Goal: Information Seeking & Learning: Learn about a topic

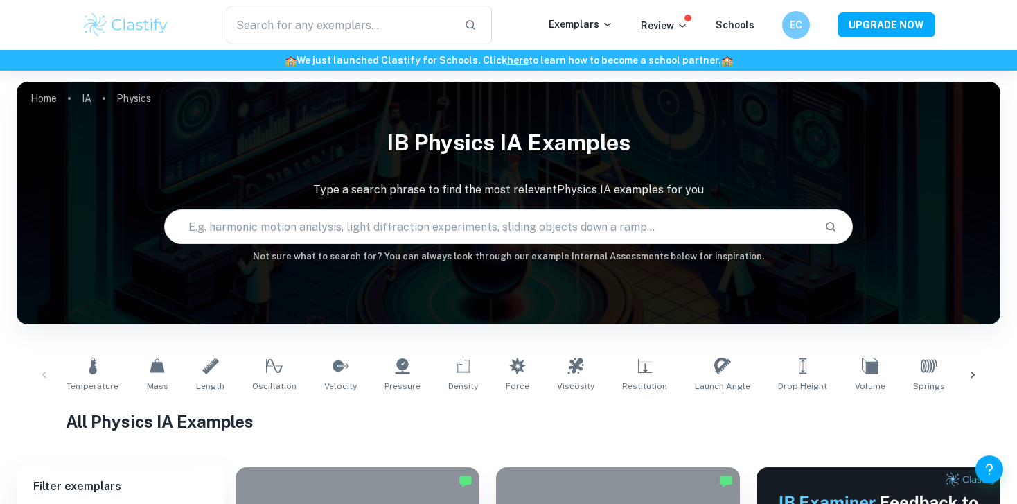
scroll to position [369, 0]
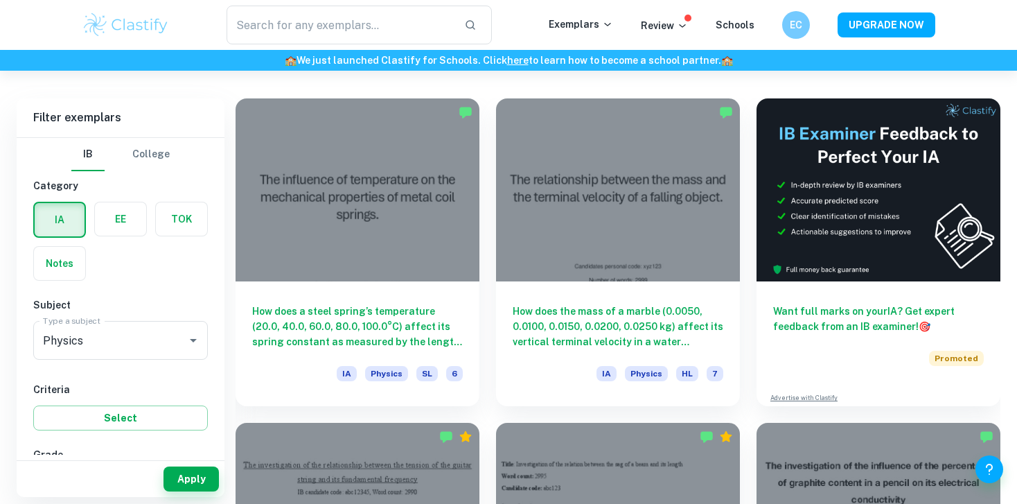
click at [92, 361] on div "Type a subject Physics Type a subject" at bounding box center [120, 343] width 175 height 44
click at [92, 345] on input "Physics" at bounding box center [100, 340] width 123 height 26
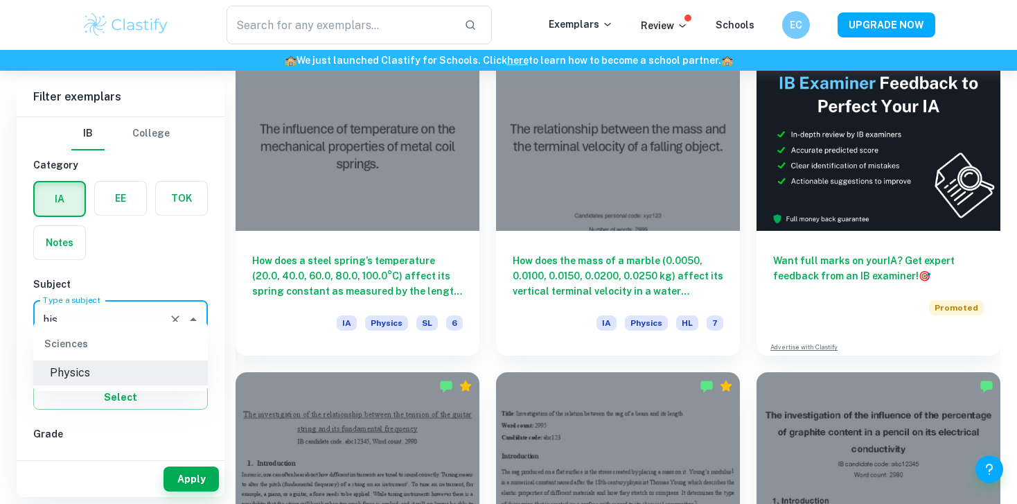
scroll to position [396, 0]
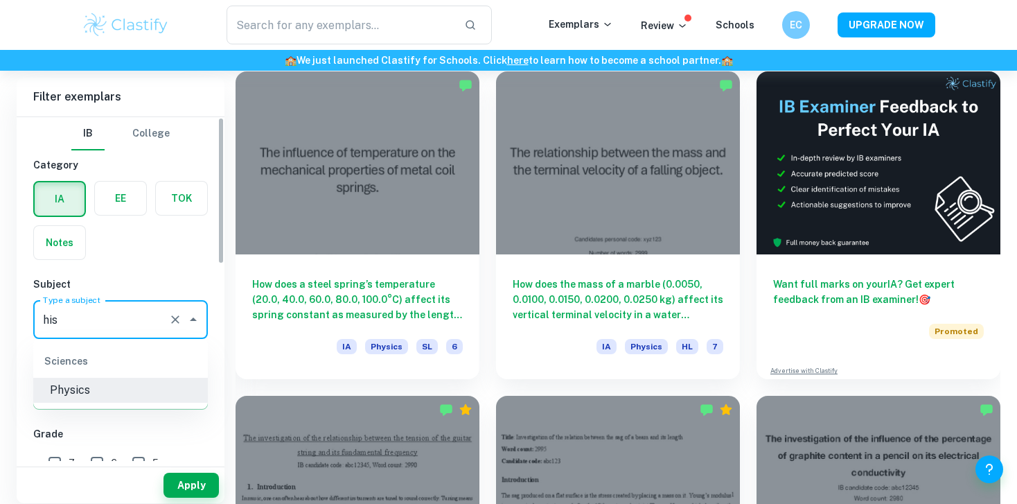
click at [91, 318] on input "his" at bounding box center [100, 319] width 123 height 26
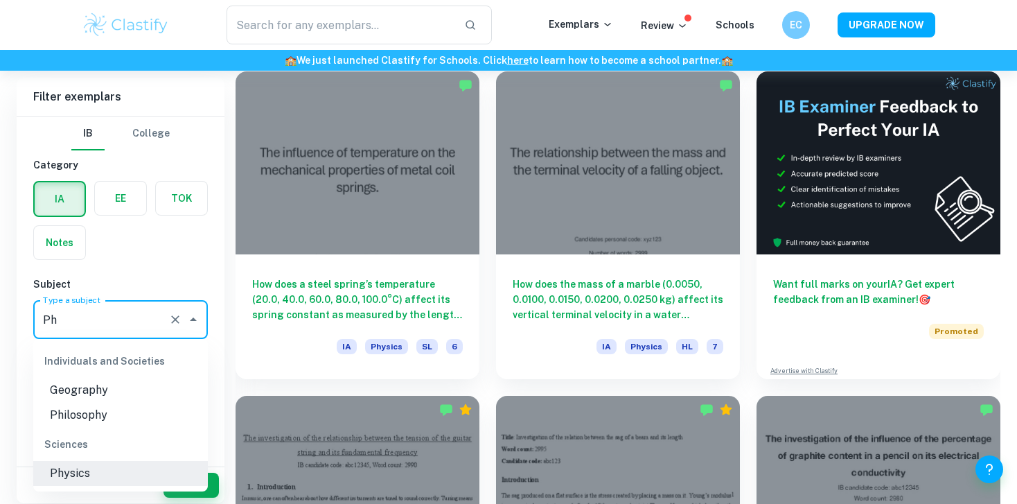
type input "P"
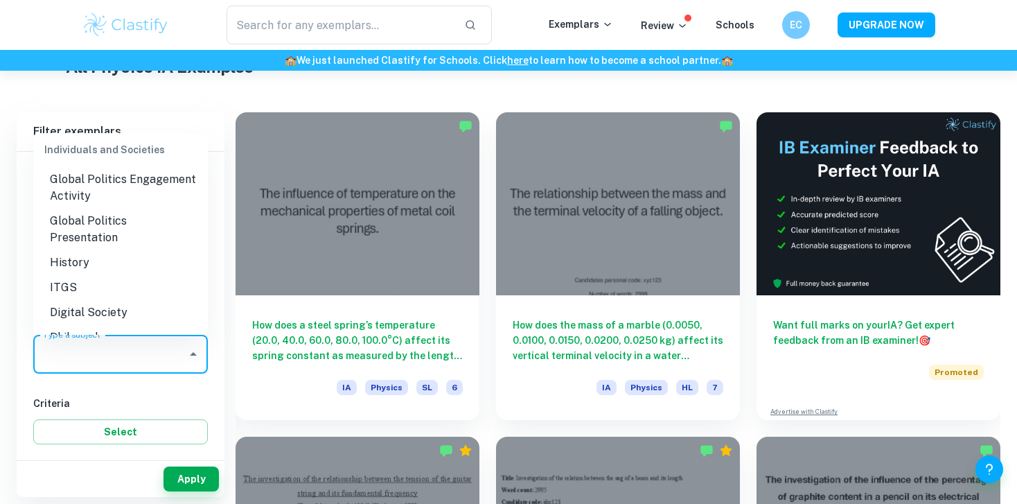
scroll to position [1398, 0]
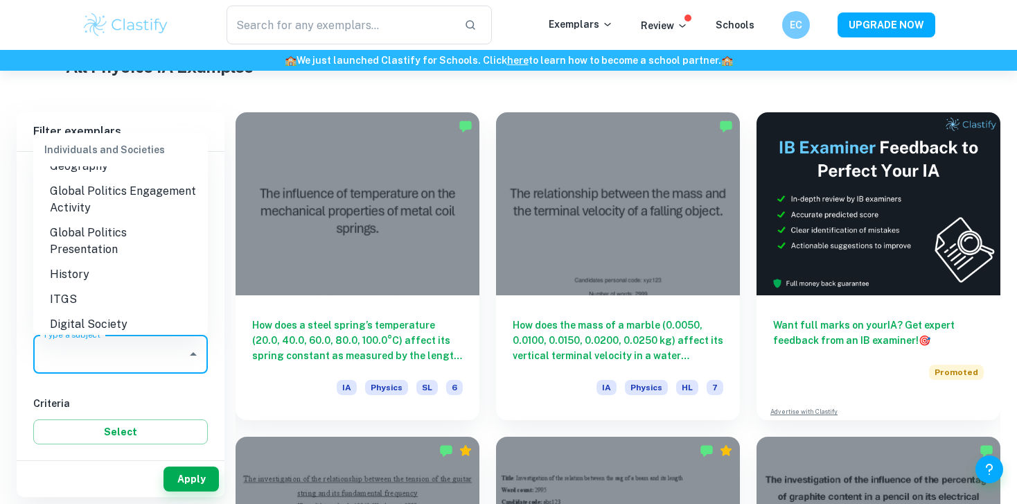
click at [78, 262] on li "History" at bounding box center [120, 274] width 175 height 25
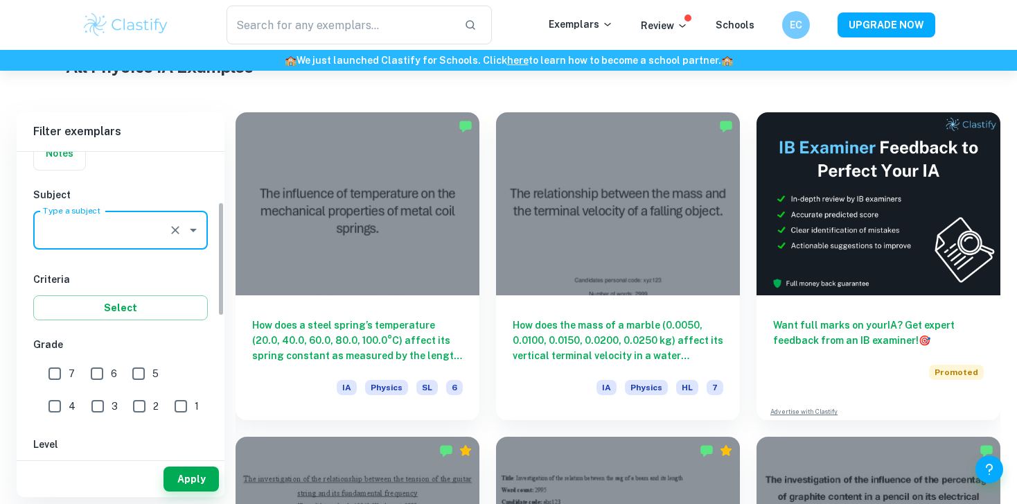
scroll to position [134, 0]
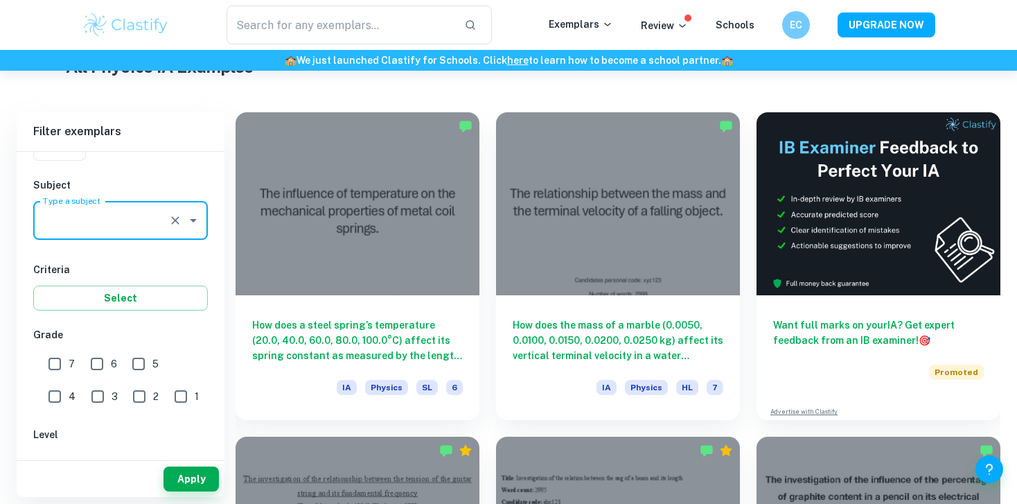
type input "History"
click at [69, 382] on input "4" at bounding box center [55, 396] width 28 height 28
checkbox input "true"
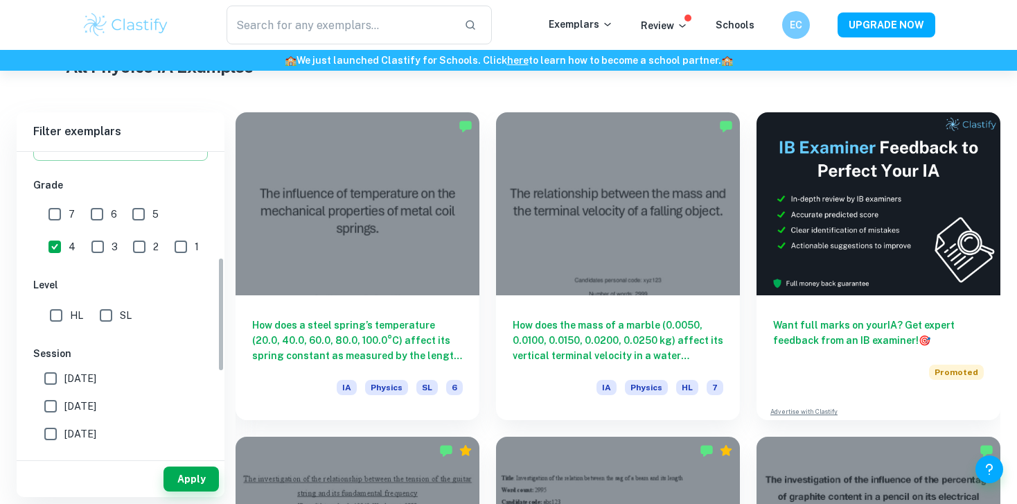
scroll to position [285, 0]
click at [63, 313] on input "HL" at bounding box center [56, 314] width 28 height 28
checkbox input "true"
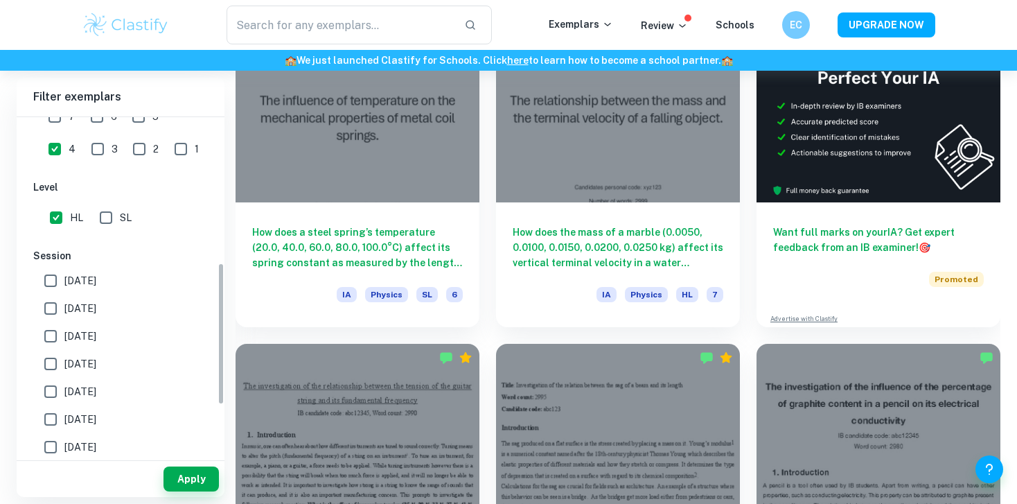
scroll to position [463, 0]
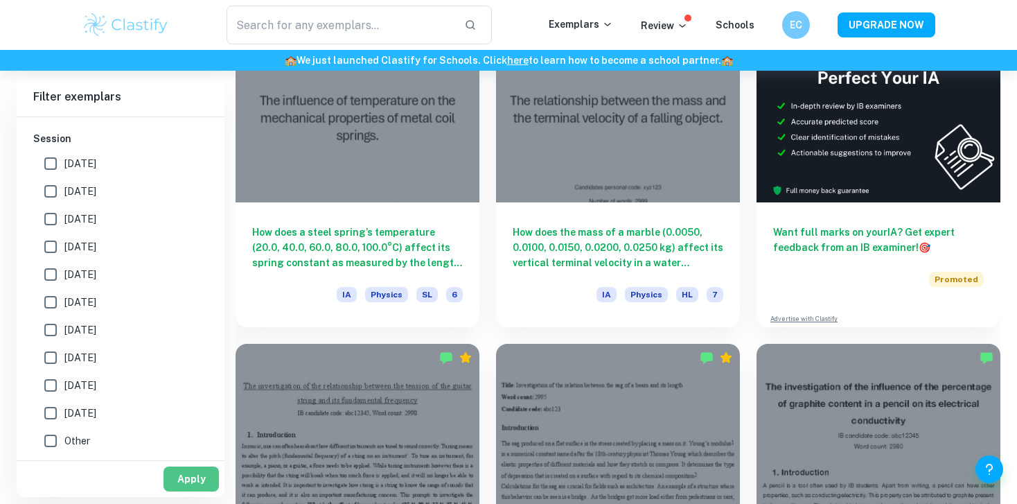
click at [184, 475] on button "Apply" at bounding box center [191, 478] width 55 height 25
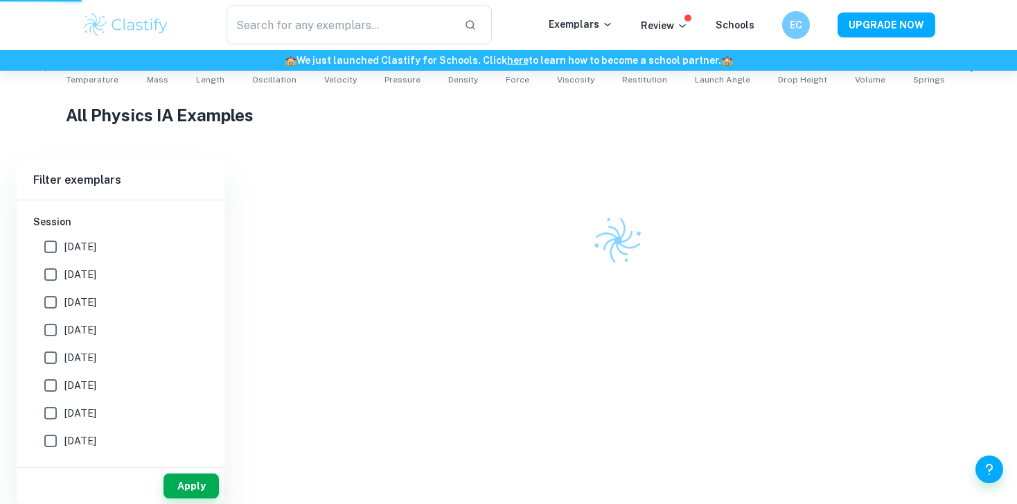
scroll to position [285, 0]
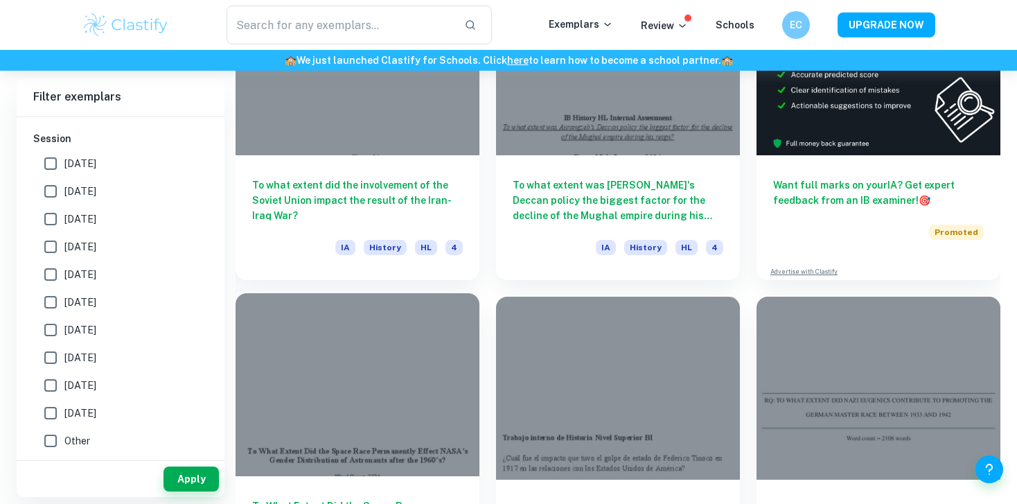
scroll to position [281, 0]
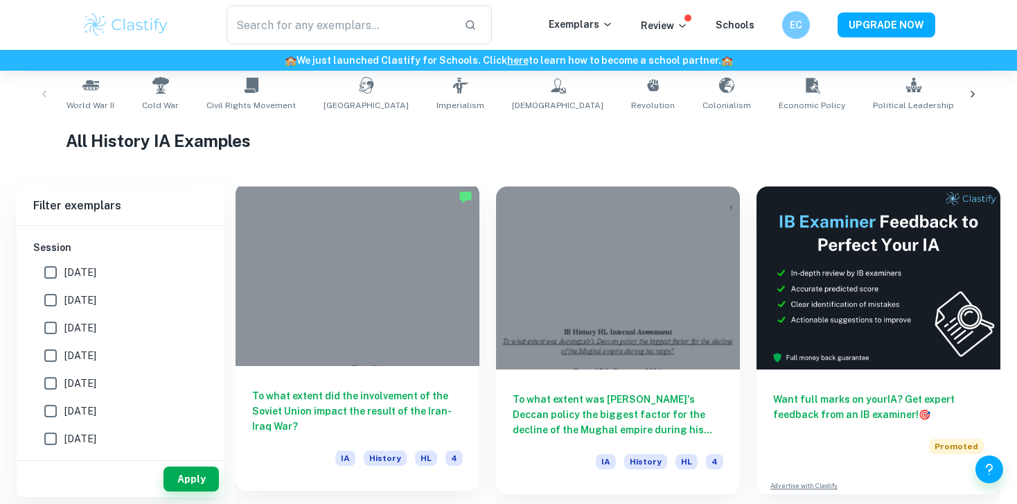
click at [332, 288] on div at bounding box center [358, 274] width 244 height 183
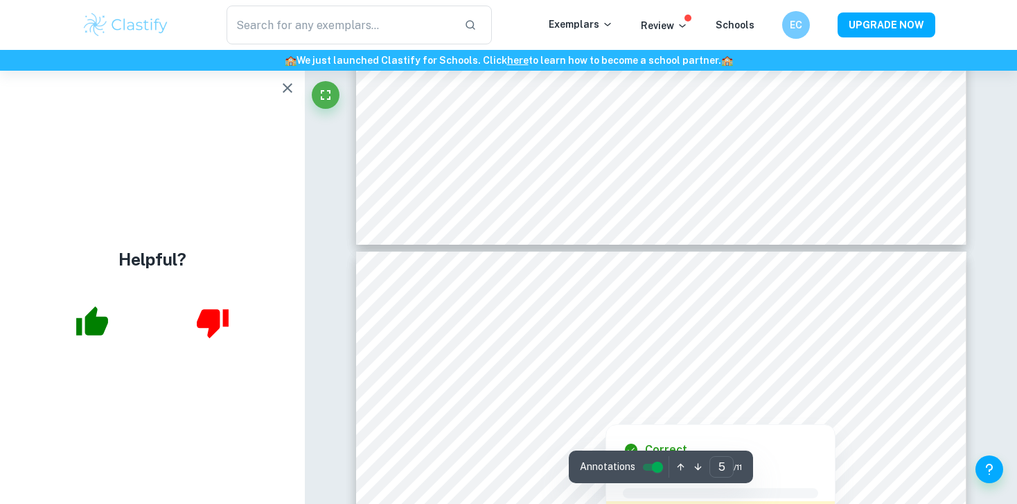
scroll to position [3213, 0]
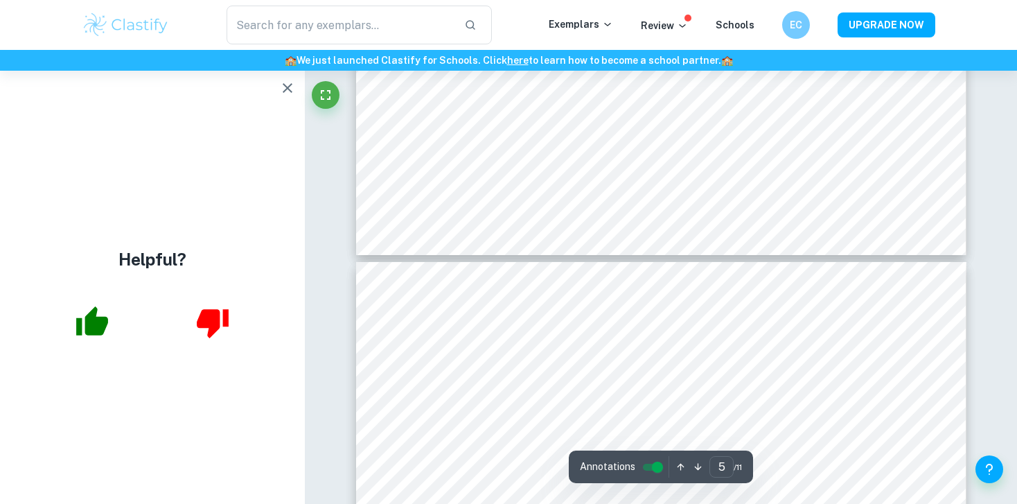
type input "4"
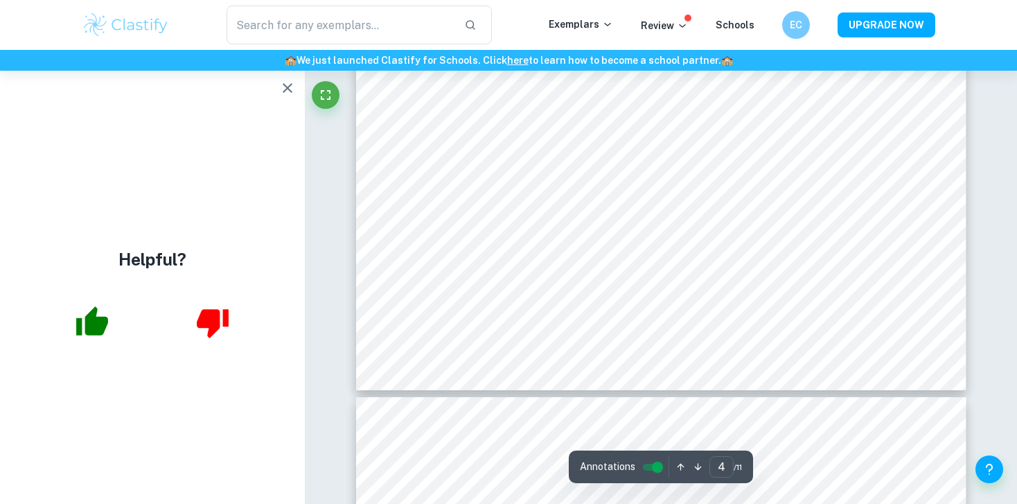
scroll to position [3059, 0]
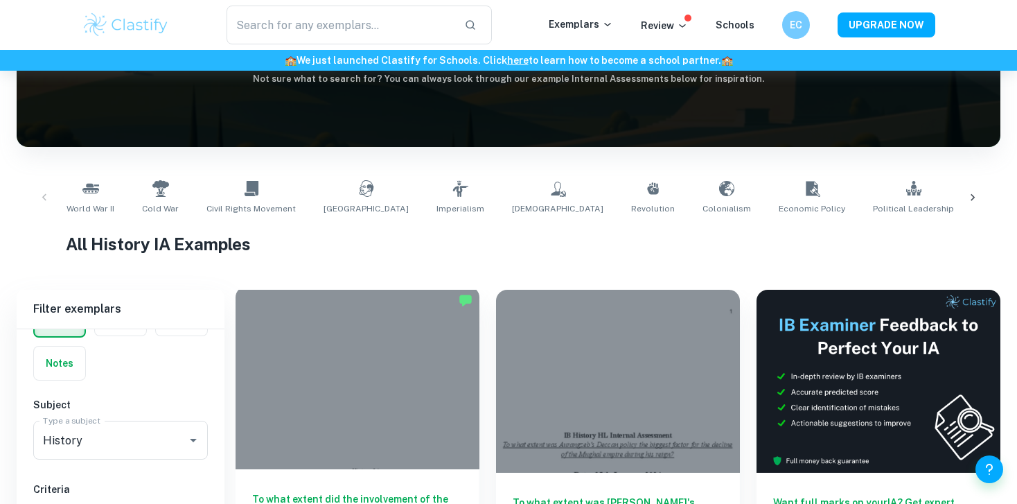
scroll to position [333, 0]
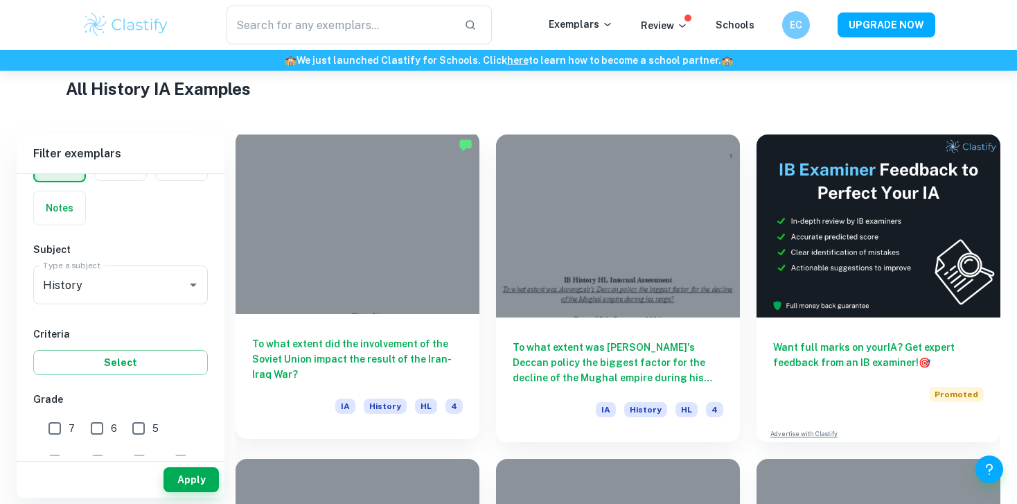
click at [355, 366] on h6 "To what extent did the involvement of the Soviet Union impact the result of the…" at bounding box center [357, 359] width 211 height 46
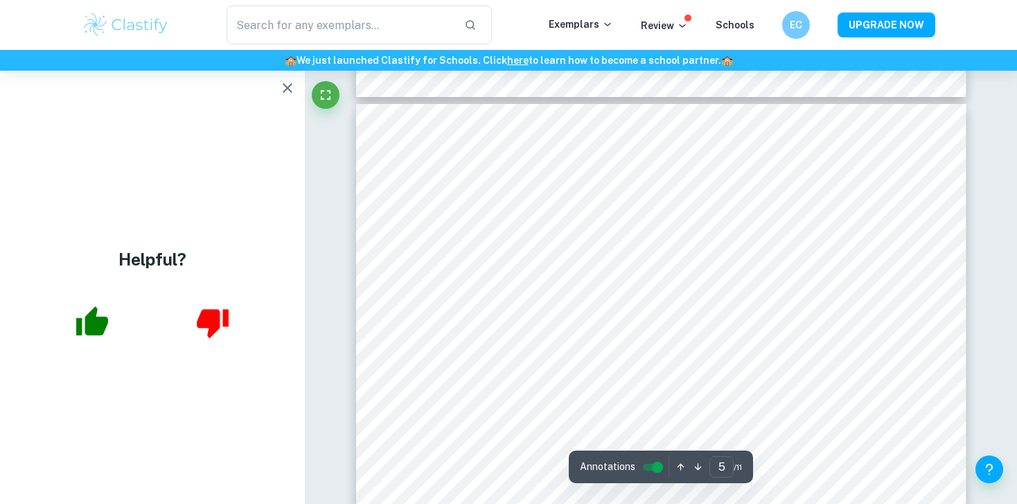
scroll to position [3492, 0]
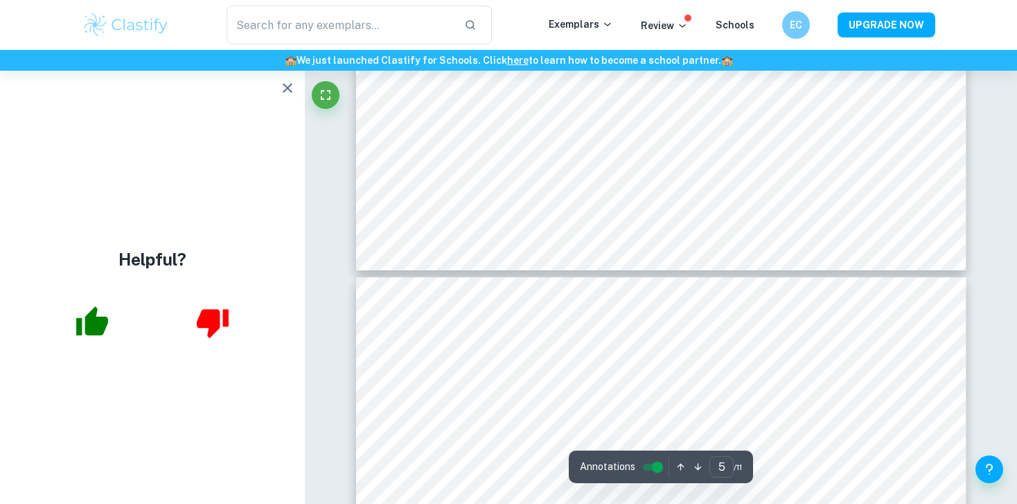
type input "6"
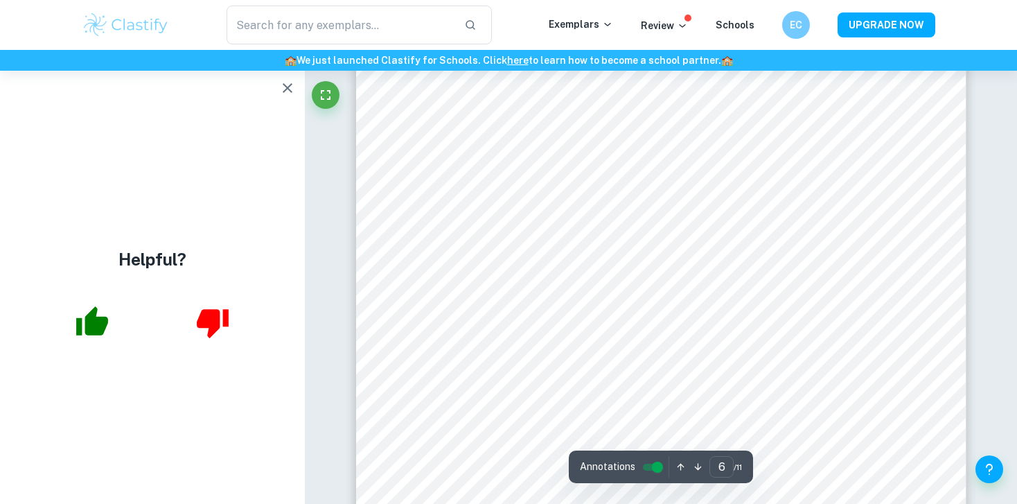
scroll to position [4365, 0]
